Goal: Task Accomplishment & Management: Complete application form

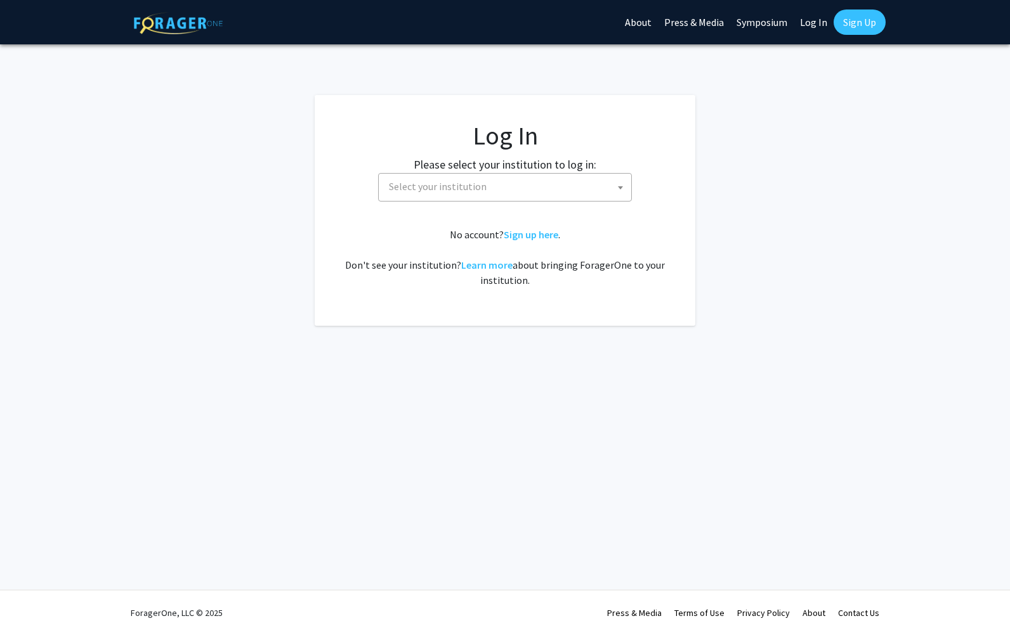
select select
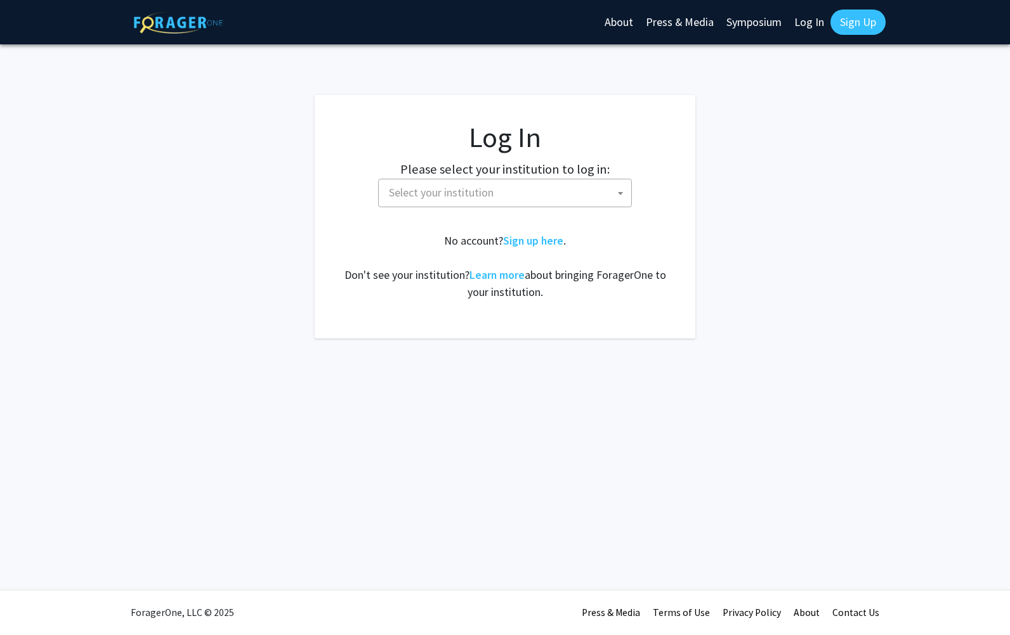
click at [593, 186] on span "Select your institution" at bounding box center [507, 192] width 247 height 26
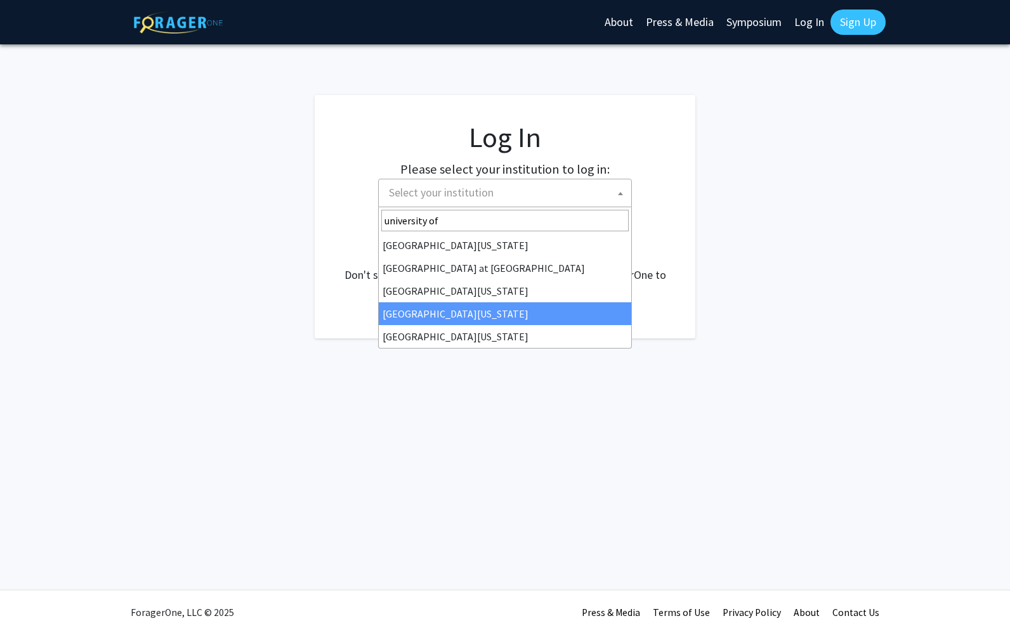
type input "university of"
select select "31"
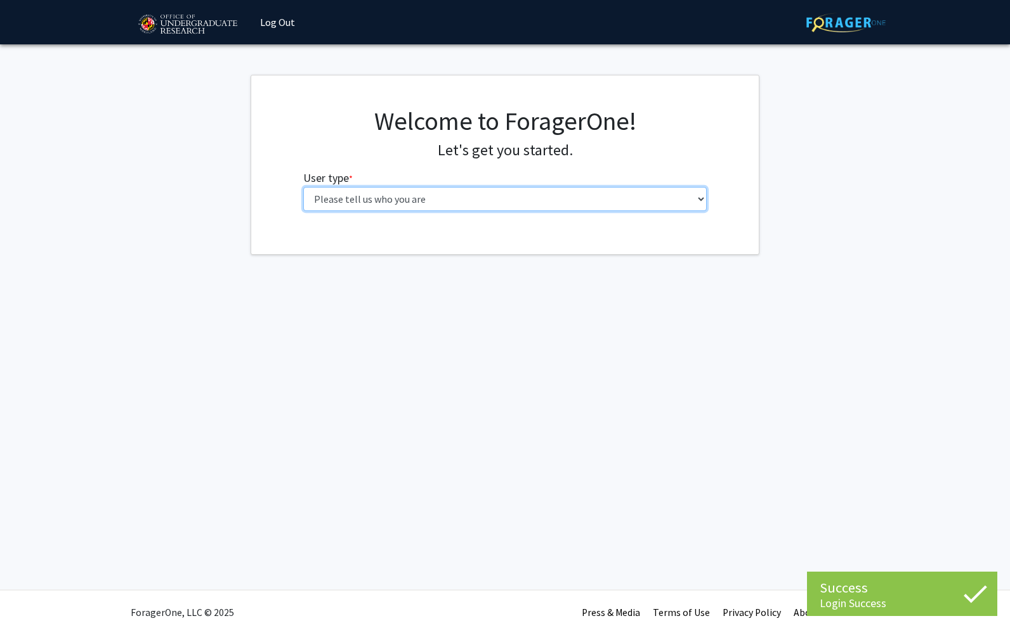
click at [662, 192] on select "Please tell us who you are Undergraduate Student Master's Student Doctoral Cand…" at bounding box center [505, 199] width 404 height 24
select select "1: undergrad"
click at [303, 187] on select "Please tell us who you are Undergraduate Student Master's Student Doctoral Cand…" at bounding box center [505, 199] width 404 height 24
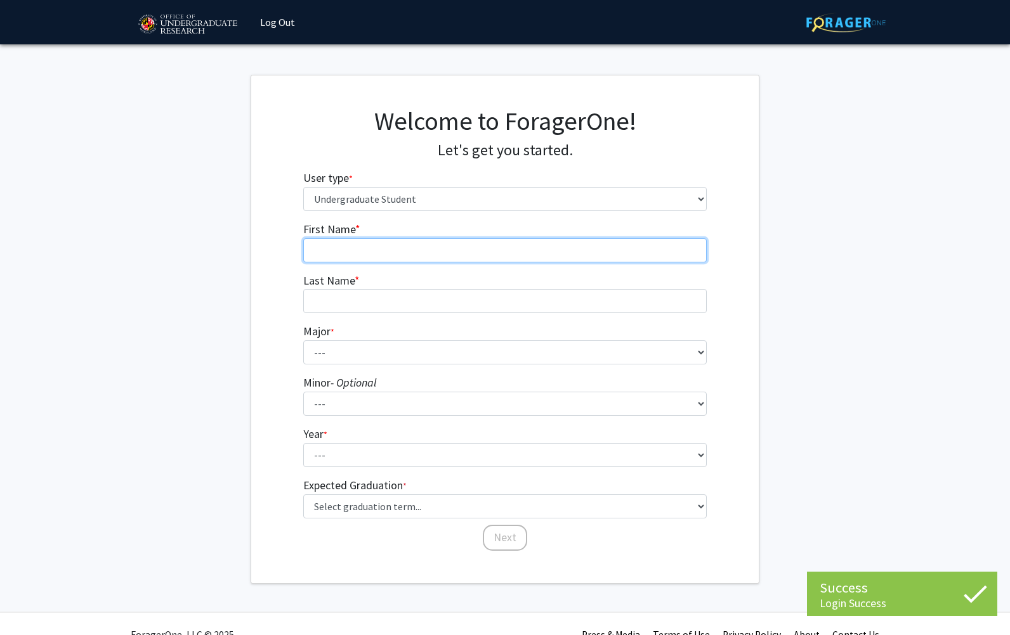
click at [497, 262] on input "First Name * required" at bounding box center [505, 250] width 404 height 24
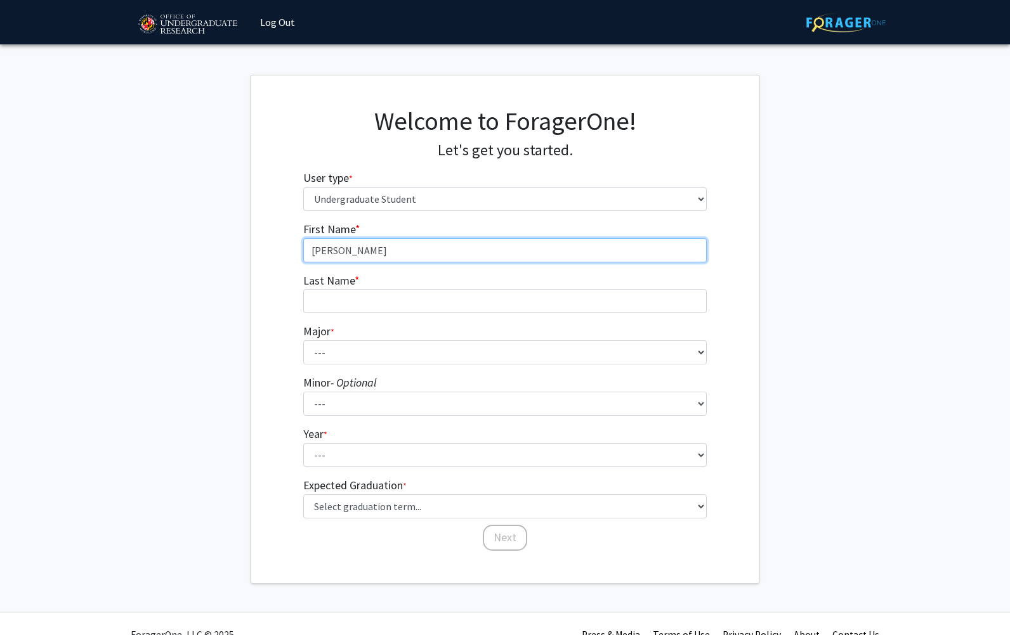
type input "[PERSON_NAME]"
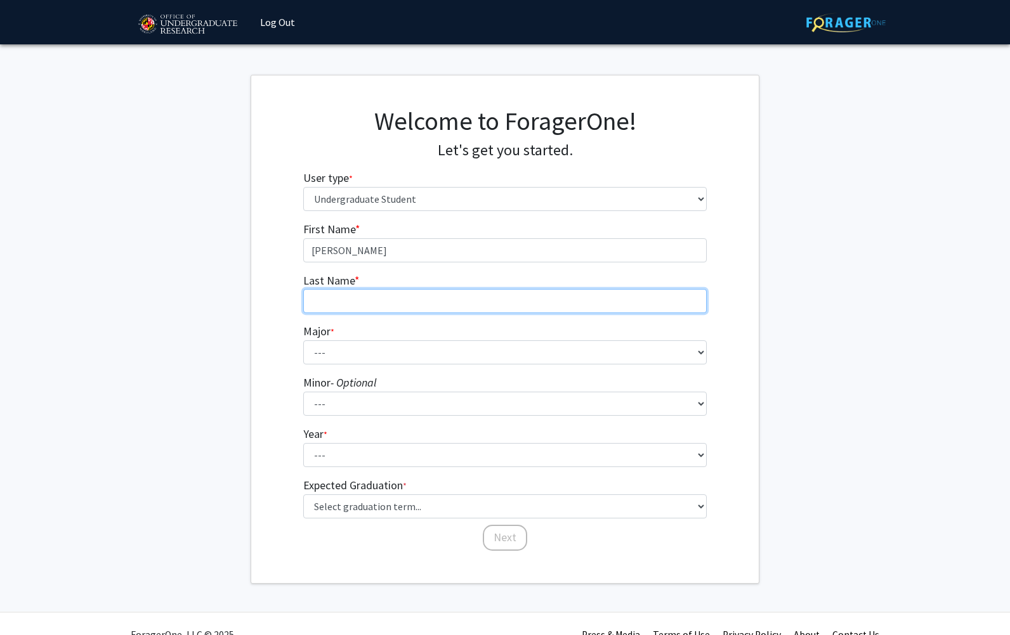
click at [481, 296] on input "Last Name * required" at bounding box center [505, 301] width 404 height 24
type input "[PERSON_NAME]"
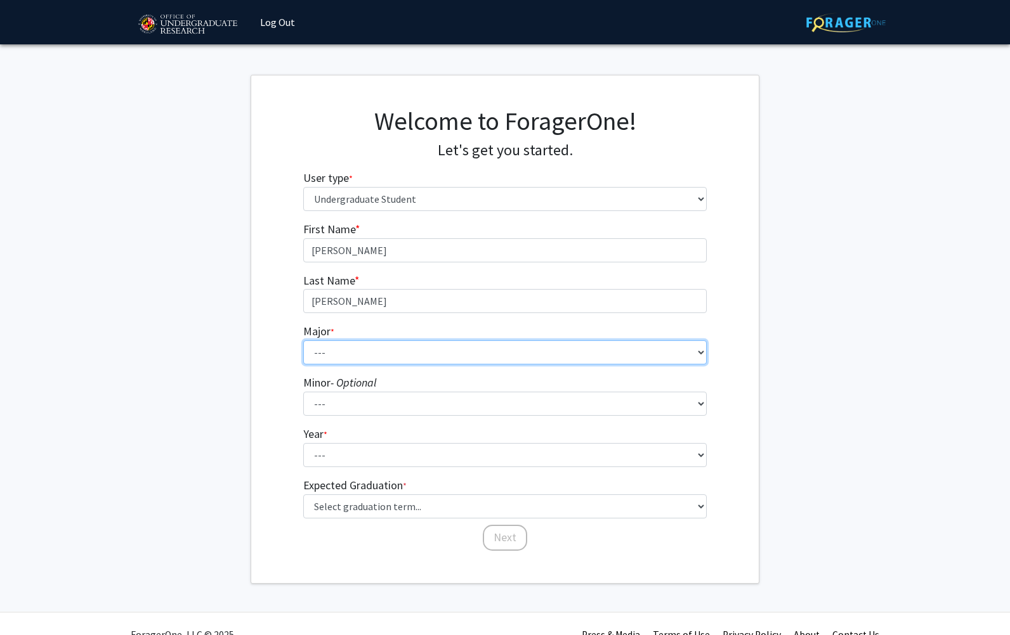
click at [479, 353] on select "--- Accounting Aerospace Engineering African American and Africana Studies Agri…" at bounding box center [505, 353] width 404 height 24
select select "20: 2321"
click at [303, 341] on select "--- Accounting Aerospace Engineering African American and Africana Studies Agri…" at bounding box center [505, 353] width 404 height 24
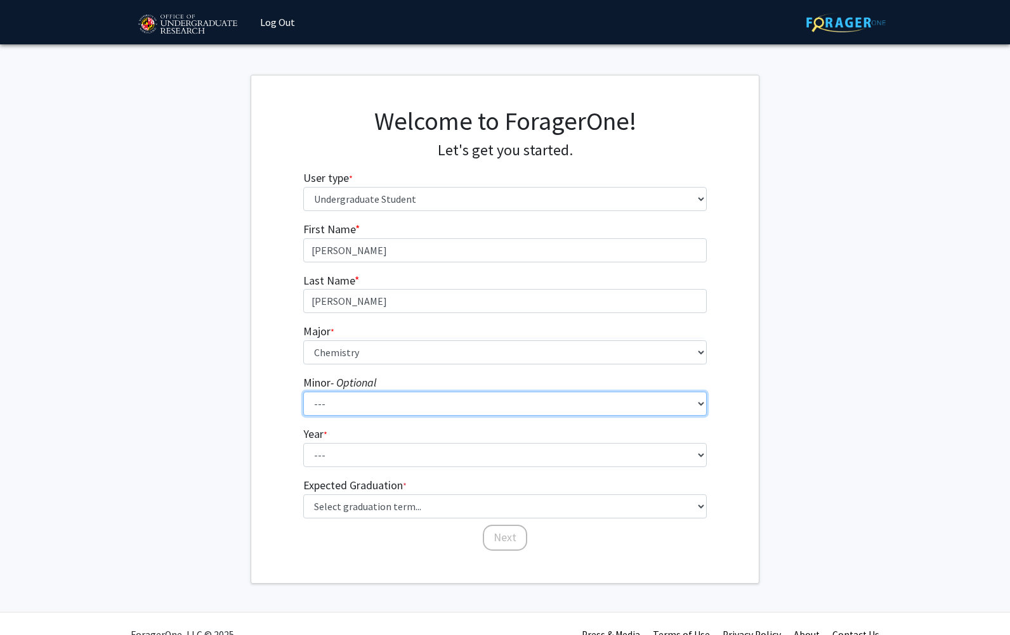
click at [430, 415] on select "--- Actuarial Mathematics Advanced Cybersecurity Experience for Students Africa…" at bounding box center [505, 404] width 404 height 24
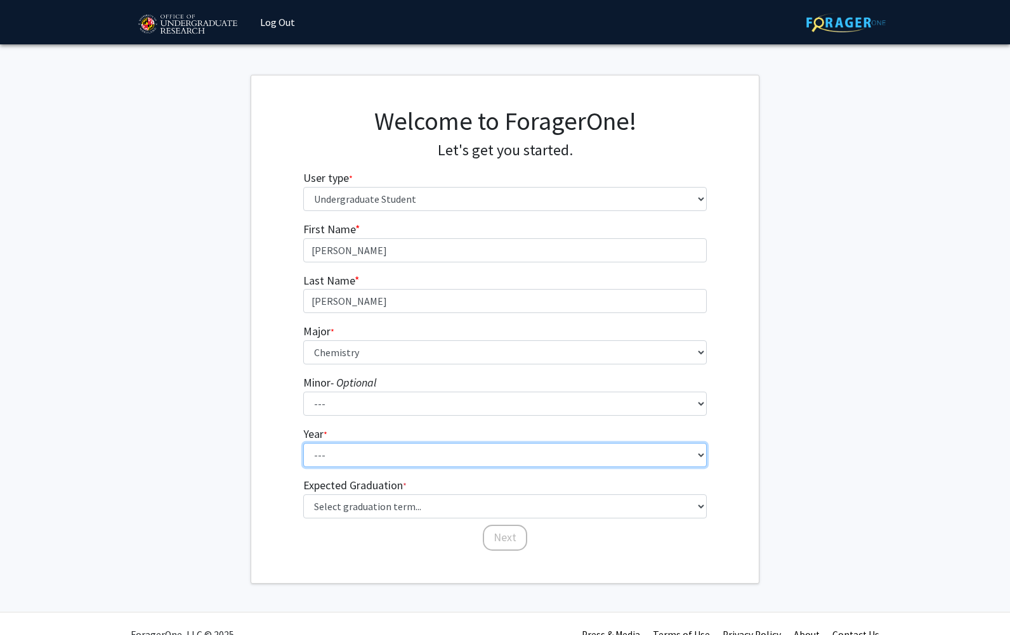
click at [313, 457] on select "--- First-year Sophomore Junior Senior Postbaccalaureate Certificate" at bounding box center [505, 455] width 404 height 24
select select "4: senior"
click at [303, 443] on select "--- First-year Sophomore Junior Senior Postbaccalaureate Certificate" at bounding box center [505, 455] width 404 height 24
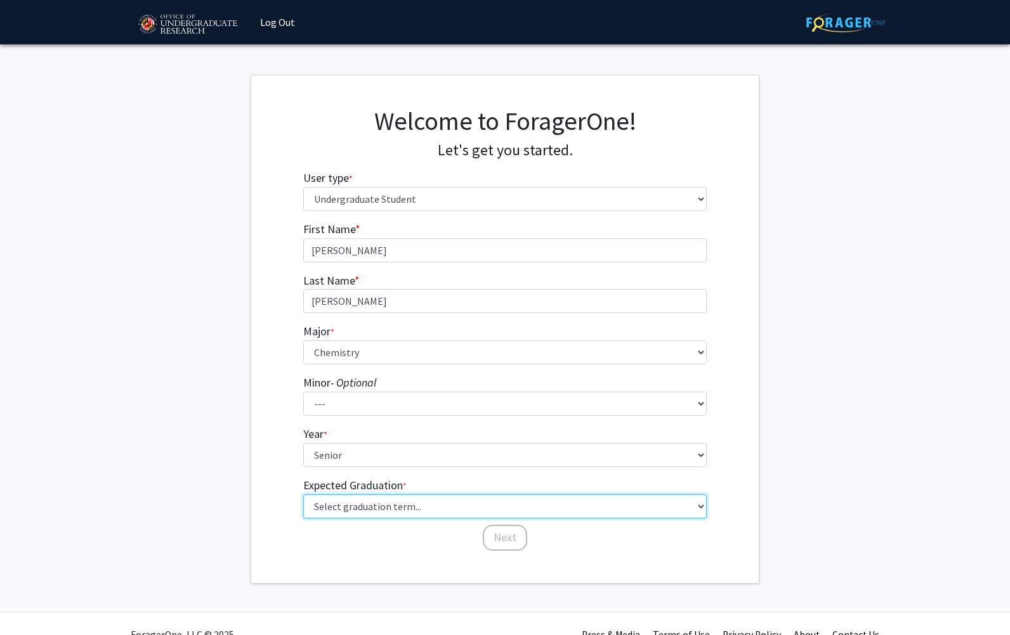
click at [373, 507] on select "Select graduation term... Spring 2025 Summer 2025 Fall 2025 Winter 2025 Spring …" at bounding box center [505, 507] width 404 height 24
select select "9: spring_2027"
click at [303, 495] on select "Select graduation term... Spring 2025 Summer 2025 Fall 2025 Winter 2025 Spring …" at bounding box center [505, 507] width 404 height 24
click at [380, 510] on select "Select graduation term... Spring 2025 Summer 2025 Fall 2025 Winter 2025 Spring …" at bounding box center [505, 507] width 404 height 24
click at [359, 502] on select "Select graduation term... Spring 2025 Summer 2025 Fall 2025 Winter 2025 Spring …" at bounding box center [505, 507] width 404 height 24
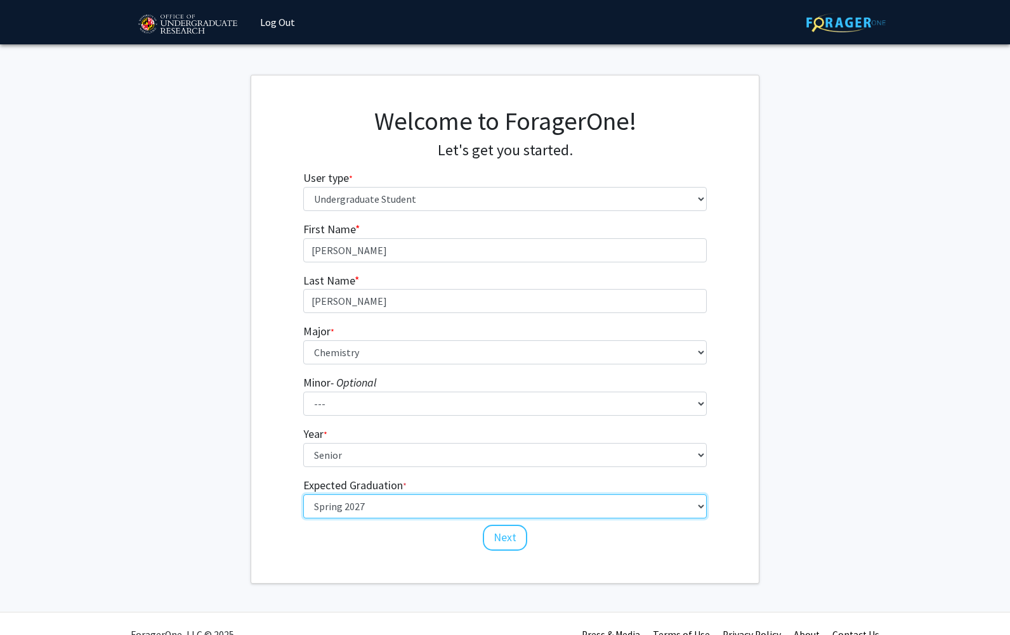
scroll to position [22, 0]
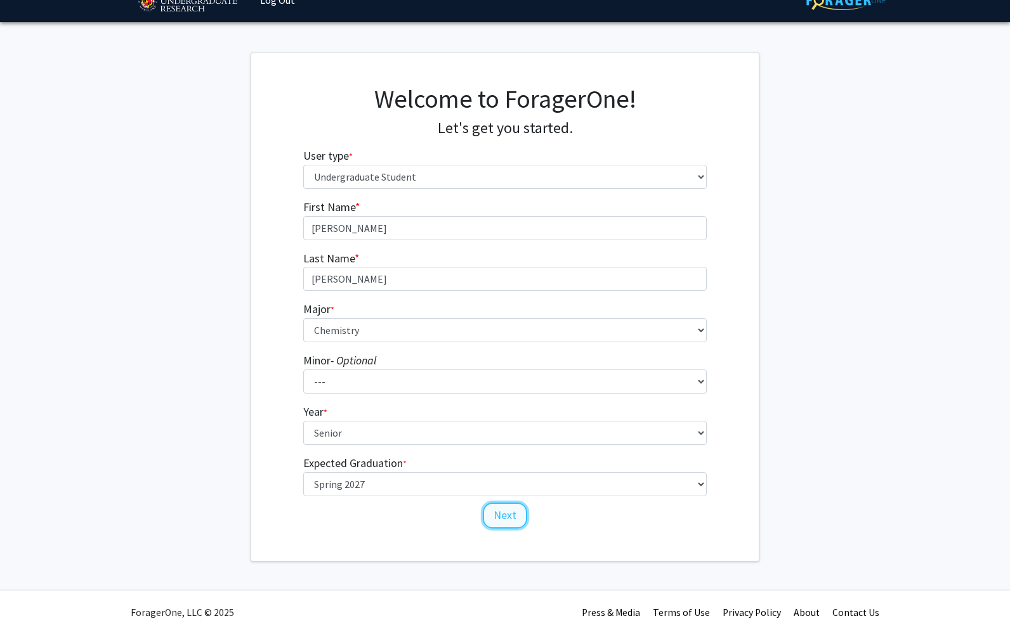
click at [514, 514] on button "Next" at bounding box center [505, 516] width 44 height 26
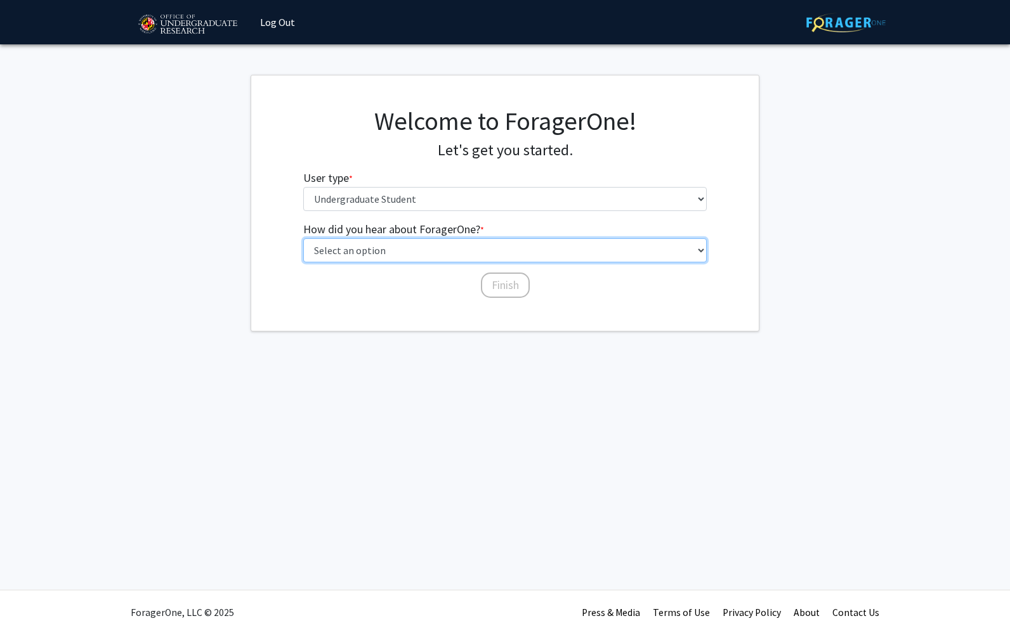
click at [511, 248] on select "Select an option Peer/student recommendation Faculty/staff recommendation Unive…" at bounding box center [505, 250] width 404 height 24
select select "3: university_website"
click at [303, 238] on select "Select an option Peer/student recommendation Faculty/staff recommendation Unive…" at bounding box center [505, 250] width 404 height 24
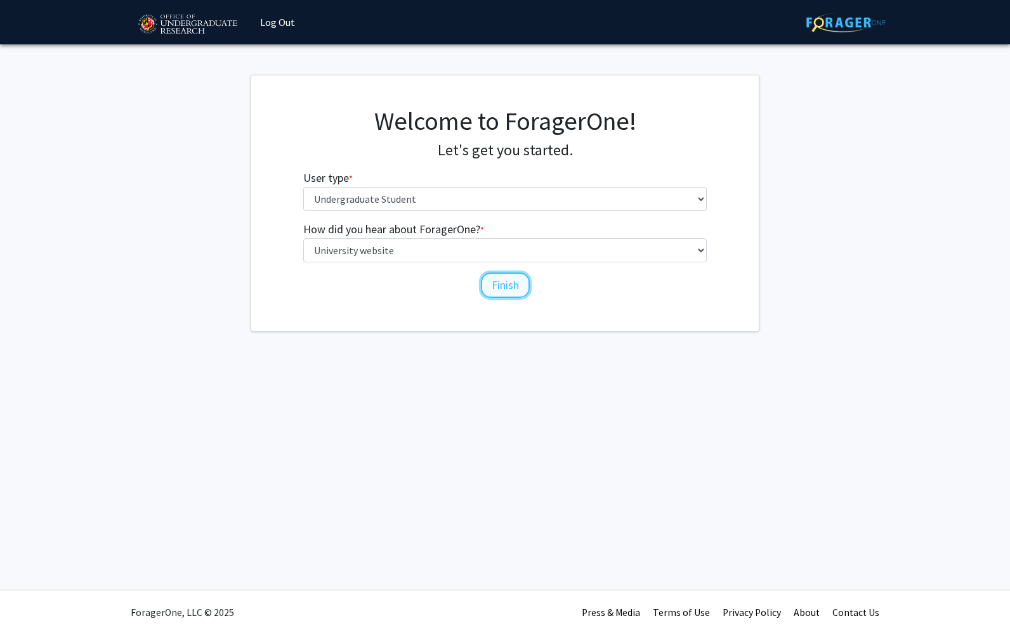
click at [503, 288] on button "Finish" at bounding box center [505, 286] width 49 height 26
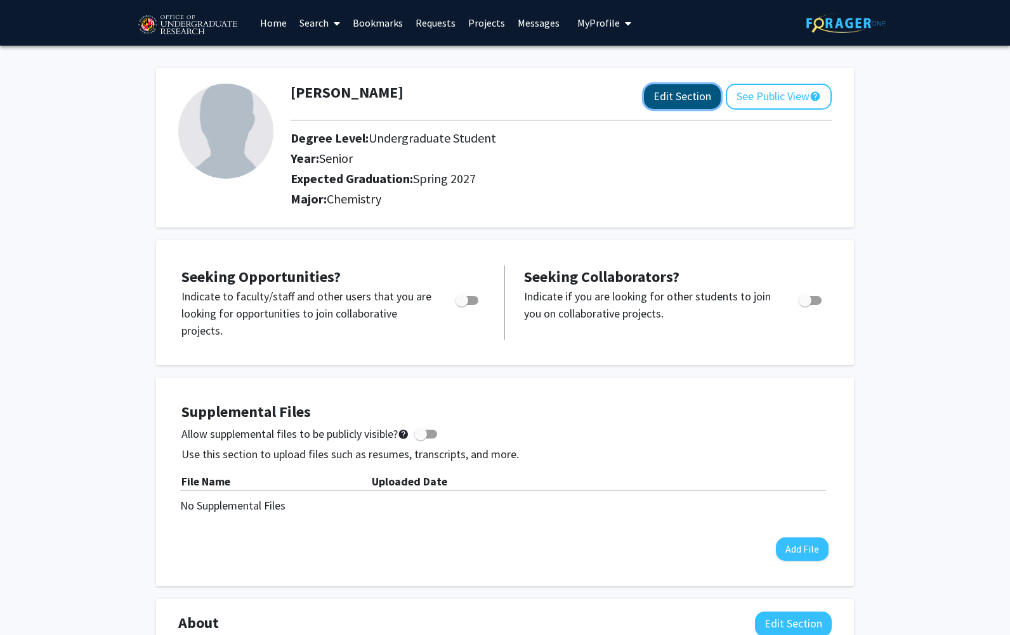
click at [679, 91] on button "Edit Section" at bounding box center [682, 96] width 77 height 25
select select "senior"
select select "37: spring_2027"
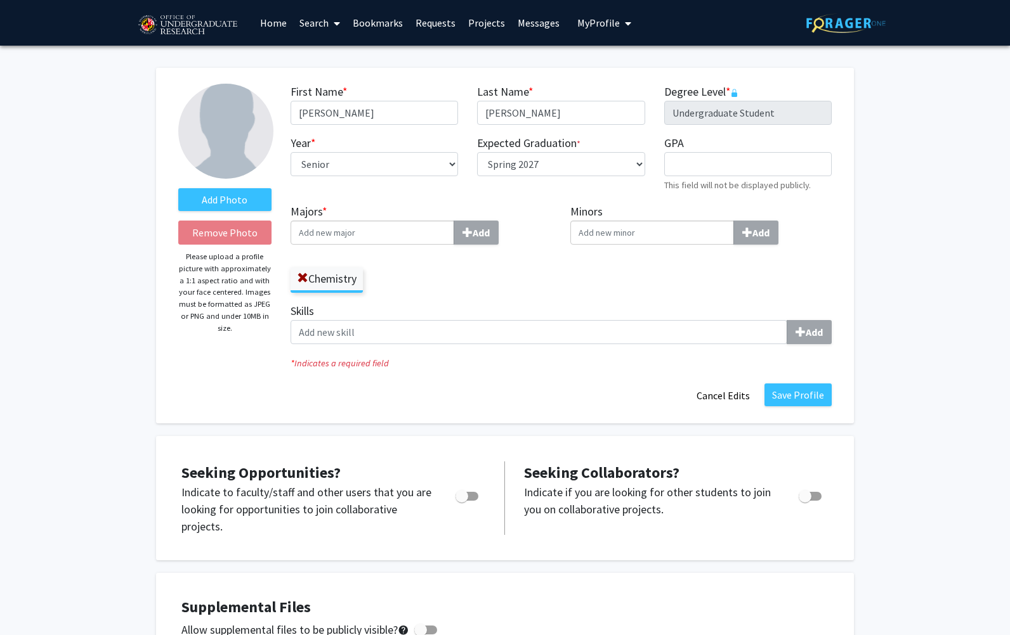
click at [507, 198] on div "First Name * required [PERSON_NAME] Last Name * required [PERSON_NAME] Degree L…" at bounding box center [561, 144] width 560 height 120
click at [734, 404] on button "Cancel Edits" at bounding box center [723, 396] width 70 height 24
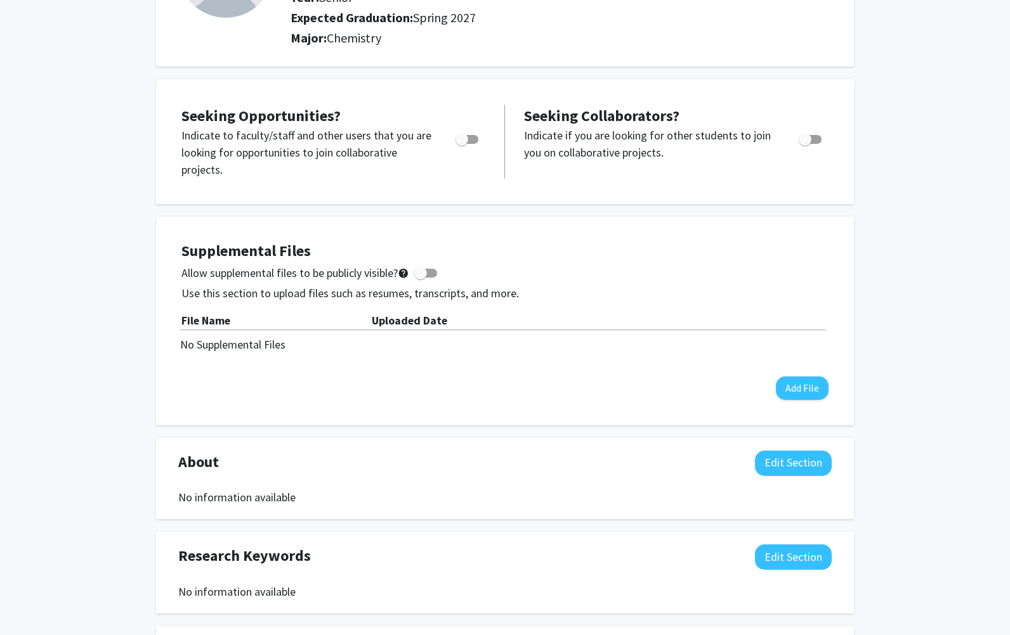
scroll to position [169, 0]
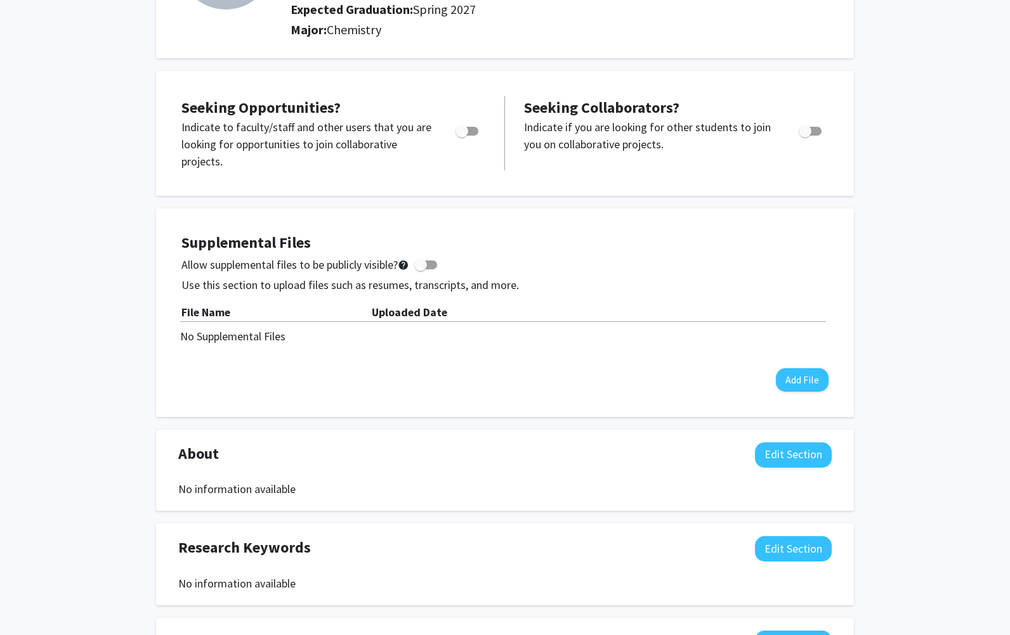
click at [467, 133] on span "Toggle" at bounding box center [461, 131] width 13 height 13
click at [462, 136] on input "Are you actively seeking opportunities?" at bounding box center [461, 136] width 1 height 1
checkbox input "true"
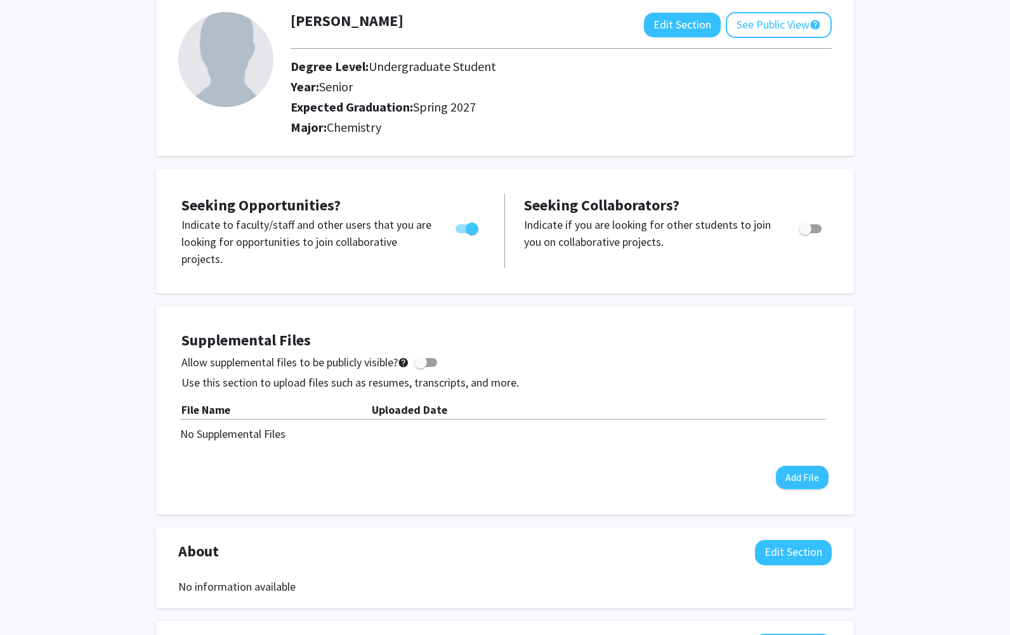
scroll to position [0, 0]
